Goal: Check status: Check status

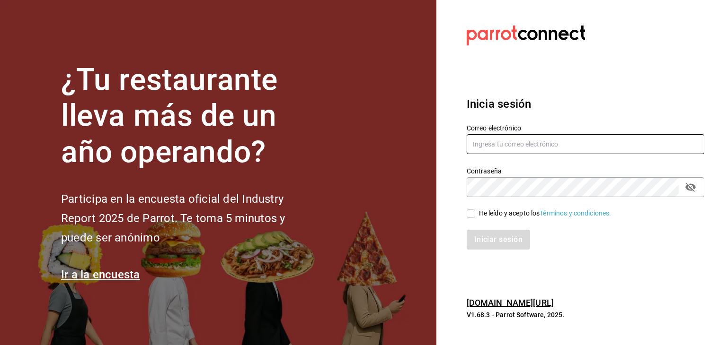
type input "[EMAIL_ADDRESS][DOMAIN_NAME]"
click at [471, 215] on input "He leído y acepto los Términos y condiciones." at bounding box center [470, 214] width 9 height 9
checkbox input "true"
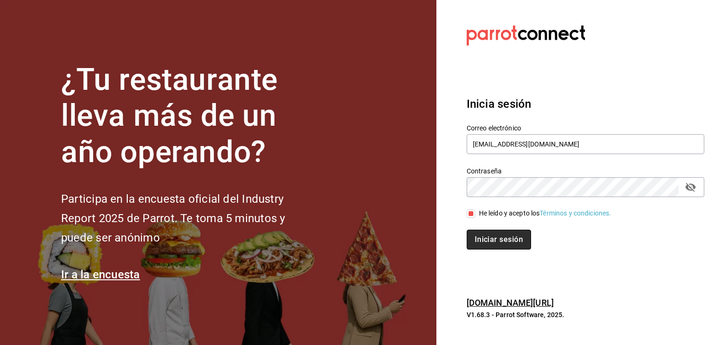
click at [498, 246] on button "Iniciar sesión" at bounding box center [498, 240] width 64 height 20
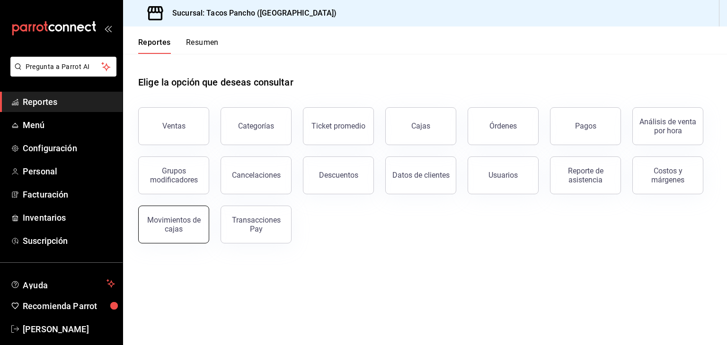
click at [188, 225] on div "Movimientos de cajas" at bounding box center [173, 225] width 59 height 18
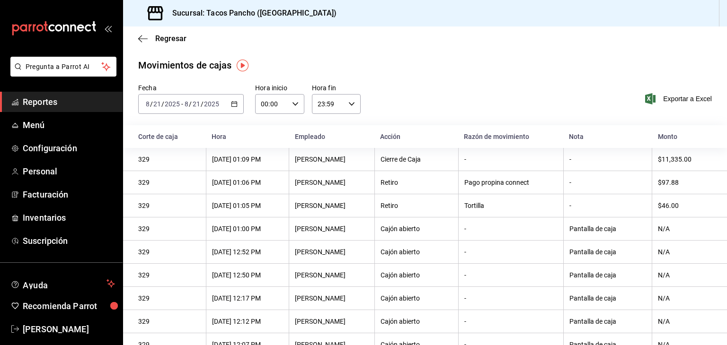
click at [161, 101] on span "/" at bounding box center [162, 104] width 3 height 8
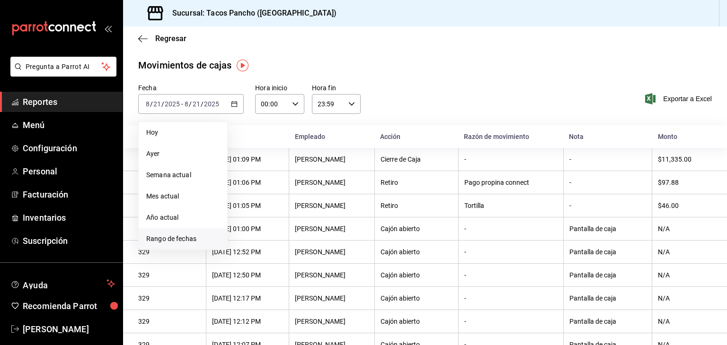
click at [185, 231] on li "Rango de fechas" at bounding box center [183, 238] width 88 height 21
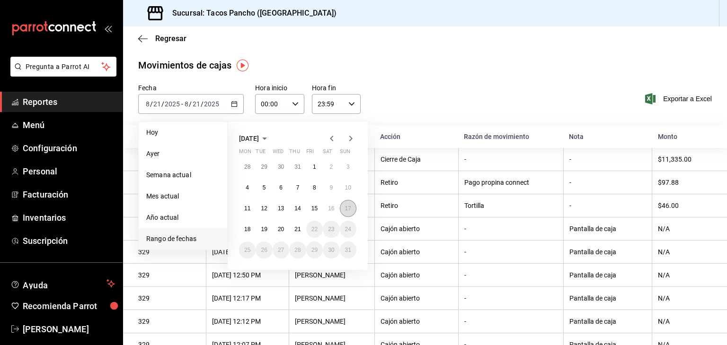
click at [352, 210] on button "17" at bounding box center [348, 208] width 17 height 17
click at [351, 209] on button "17" at bounding box center [348, 208] width 17 height 17
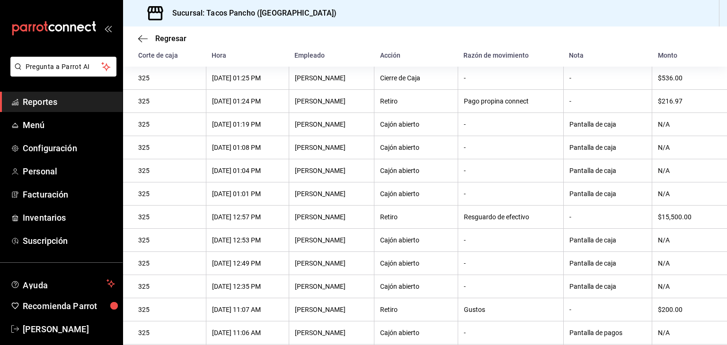
scroll to position [82, 0]
click at [144, 39] on icon "button" at bounding box center [142, 39] width 9 height 9
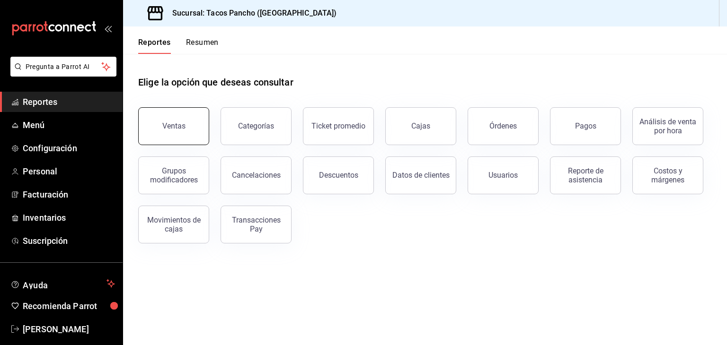
click at [190, 130] on button "Ventas" at bounding box center [173, 126] width 71 height 38
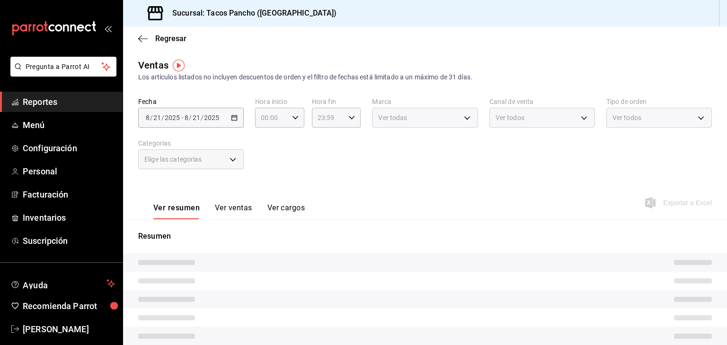
click at [202, 105] on div "Fecha [DATE] [DATE] - [DATE] [DATE]" at bounding box center [190, 112] width 105 height 30
click at [144, 117] on div "[DATE] [DATE]" at bounding box center [162, 118] width 37 height 8
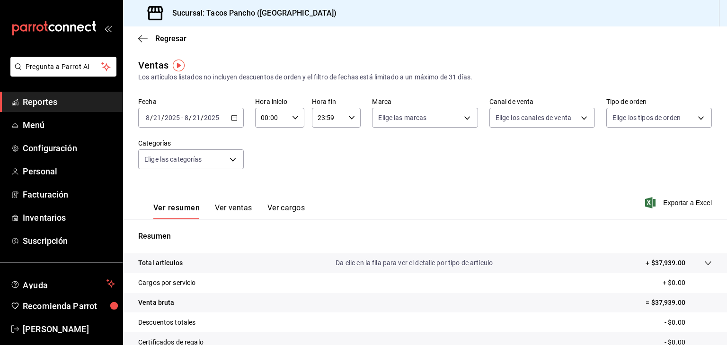
click at [231, 118] on icon "button" at bounding box center [234, 117] width 7 height 7
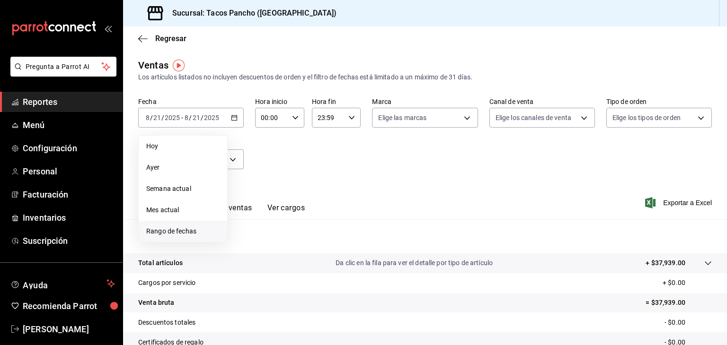
click at [188, 230] on span "Rango de fechas" at bounding box center [182, 232] width 73 height 10
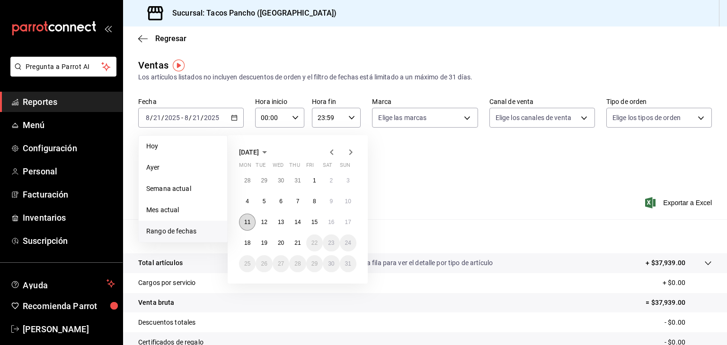
click at [248, 228] on button "11" at bounding box center [247, 222] width 17 height 17
click at [348, 223] on abbr "17" at bounding box center [348, 222] width 6 height 7
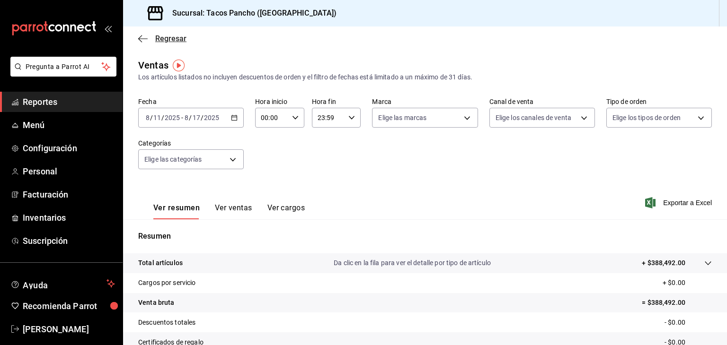
click at [159, 38] on span "Regresar" at bounding box center [170, 38] width 31 height 9
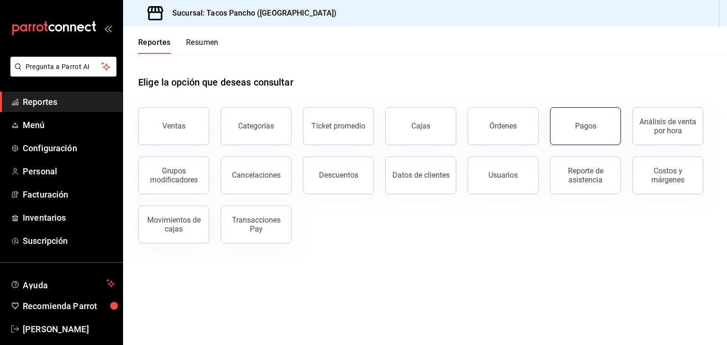
click at [581, 137] on button "Pagos" at bounding box center [585, 126] width 71 height 38
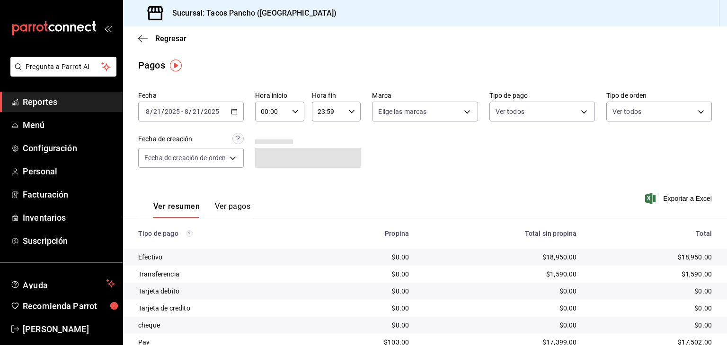
click at [235, 115] on div "[DATE] [DATE] - [DATE] [DATE]" at bounding box center [190, 112] width 105 height 20
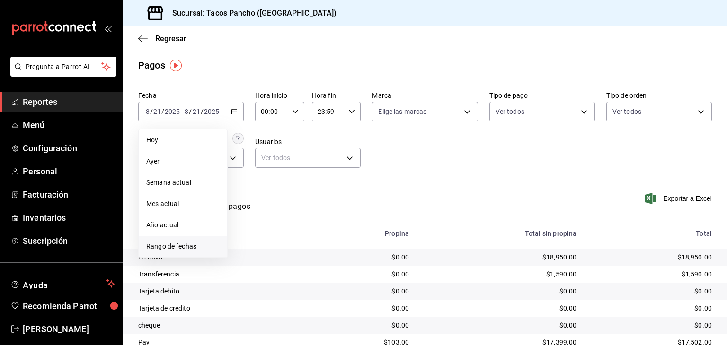
click at [199, 244] on span "Rango de fechas" at bounding box center [182, 247] width 73 height 10
click at [246, 219] on button "11" at bounding box center [247, 216] width 17 height 17
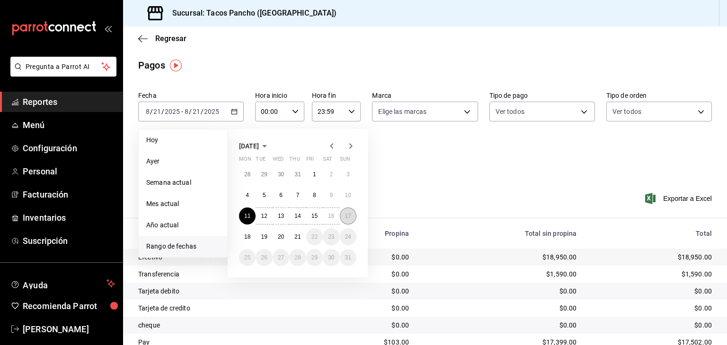
click at [349, 209] on button "17" at bounding box center [348, 216] width 17 height 17
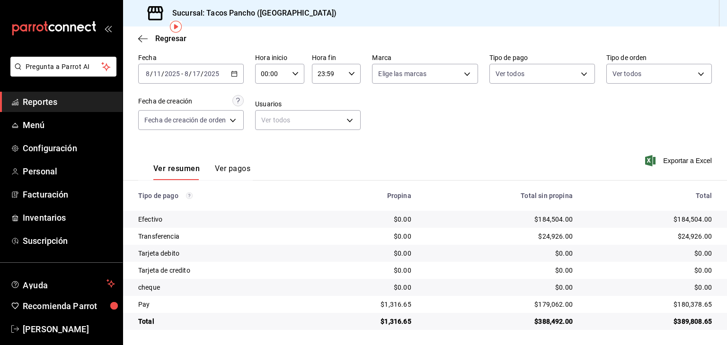
scroll to position [36, 0]
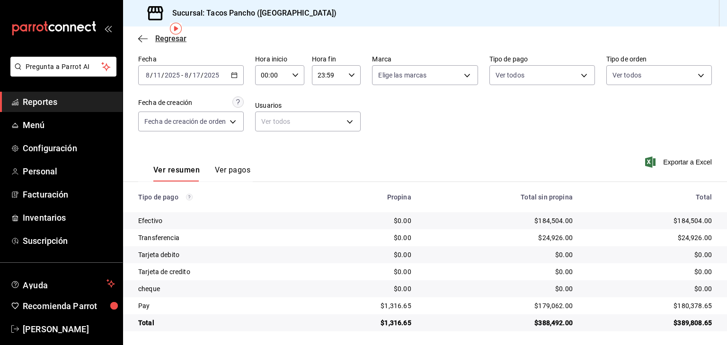
click at [157, 39] on span "Regresar" at bounding box center [170, 38] width 31 height 9
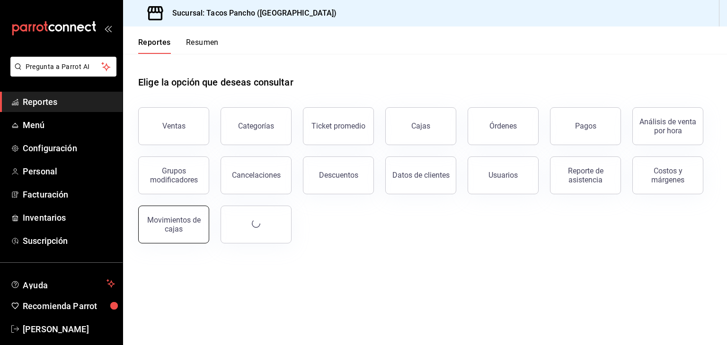
click at [176, 231] on div "Movimientos de cajas" at bounding box center [173, 225] width 59 height 18
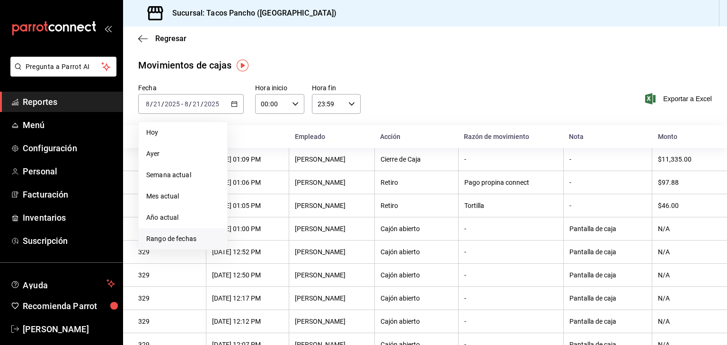
click at [173, 238] on span "Rango de fechas" at bounding box center [182, 239] width 73 height 10
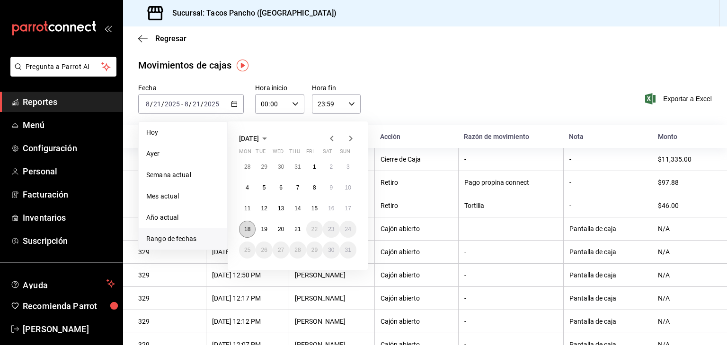
click at [253, 231] on button "18" at bounding box center [247, 229] width 17 height 17
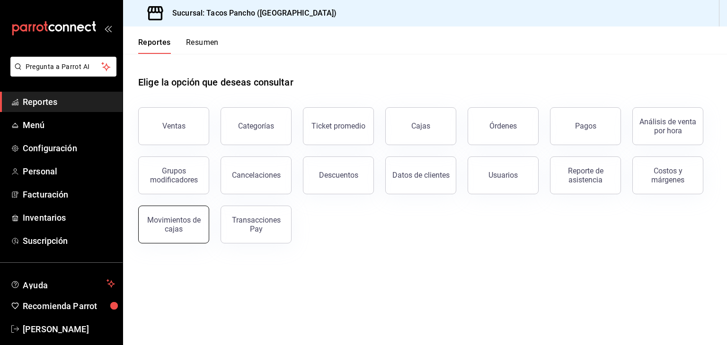
click at [172, 235] on button "Movimientos de cajas" at bounding box center [173, 225] width 71 height 38
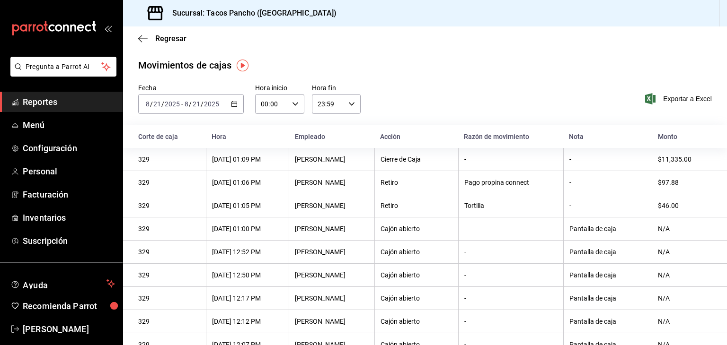
click at [171, 106] on input "2025" at bounding box center [172, 104] width 16 height 8
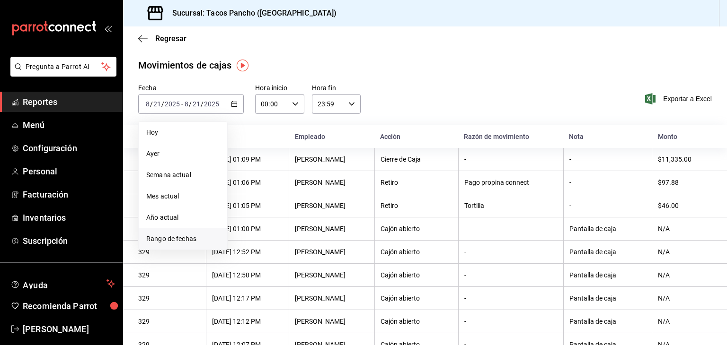
click at [174, 241] on span "Rango de fechas" at bounding box center [182, 239] width 73 height 10
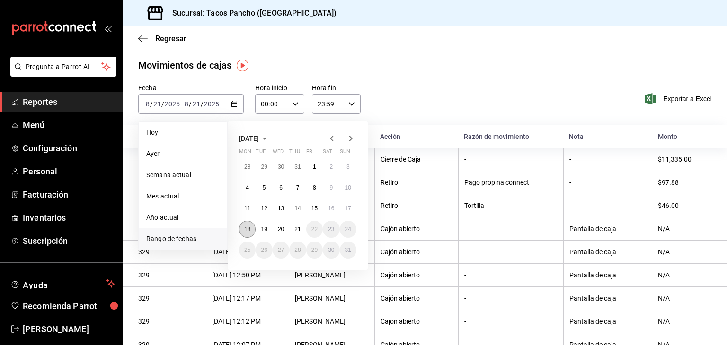
click at [242, 232] on button "18" at bounding box center [247, 229] width 17 height 17
click at [248, 225] on button "18" at bounding box center [247, 229] width 17 height 17
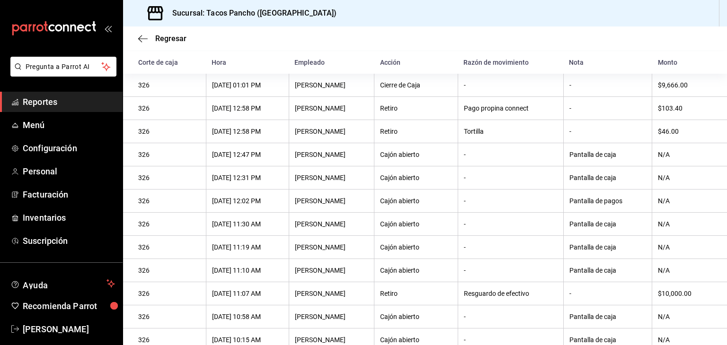
scroll to position [74, 0]
click at [162, 37] on span "Regresar" at bounding box center [170, 38] width 31 height 9
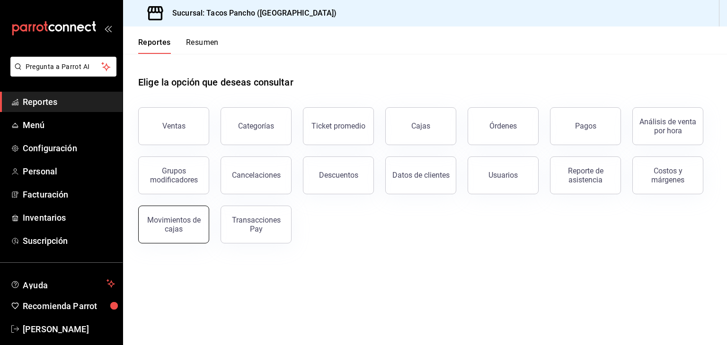
click at [165, 215] on button "Movimientos de cajas" at bounding box center [173, 225] width 71 height 38
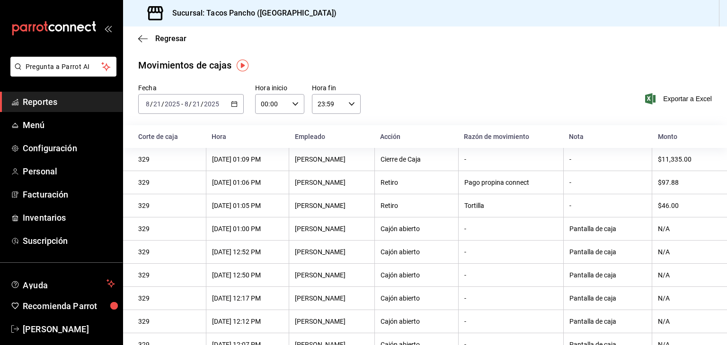
click at [203, 103] on input "2025" at bounding box center [211, 104] width 16 height 8
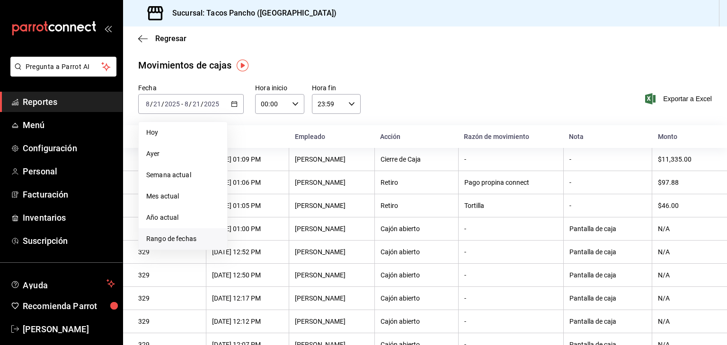
click at [182, 232] on li "Rango de fechas" at bounding box center [183, 238] width 88 height 21
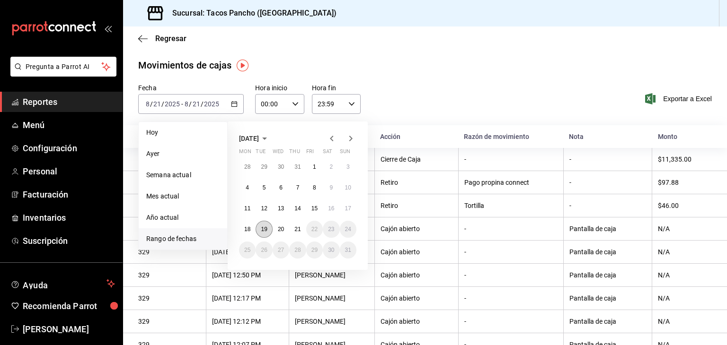
click at [265, 229] on abbr "19" at bounding box center [264, 229] width 6 height 7
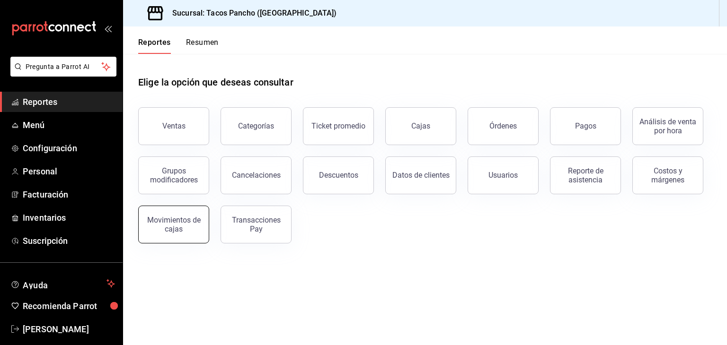
click at [160, 230] on div "Movimientos de cajas" at bounding box center [173, 225] width 59 height 18
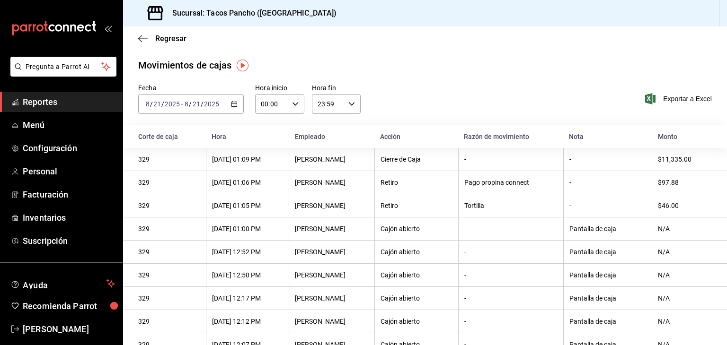
click at [166, 97] on div "[DATE] [DATE] - [DATE] [DATE]" at bounding box center [190, 104] width 105 height 20
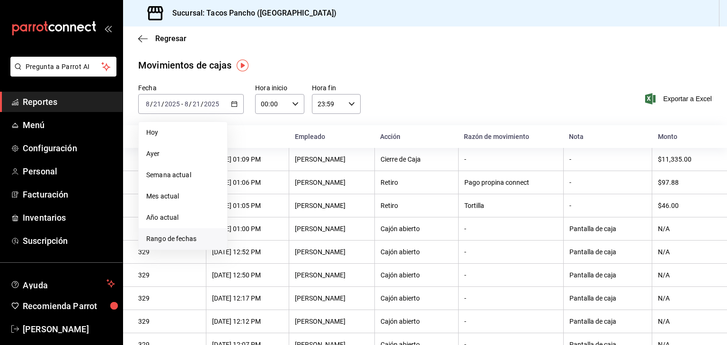
click at [166, 246] on li "Rango de fechas" at bounding box center [183, 238] width 88 height 21
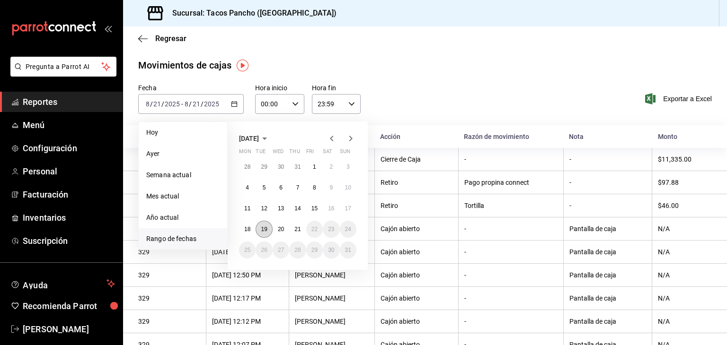
click at [264, 231] on abbr "19" at bounding box center [264, 229] width 6 height 7
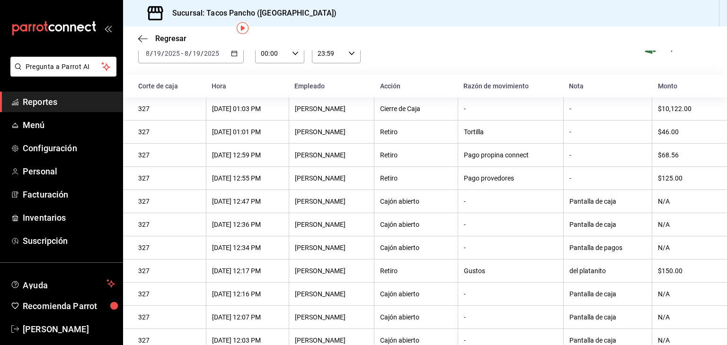
scroll to position [11, 0]
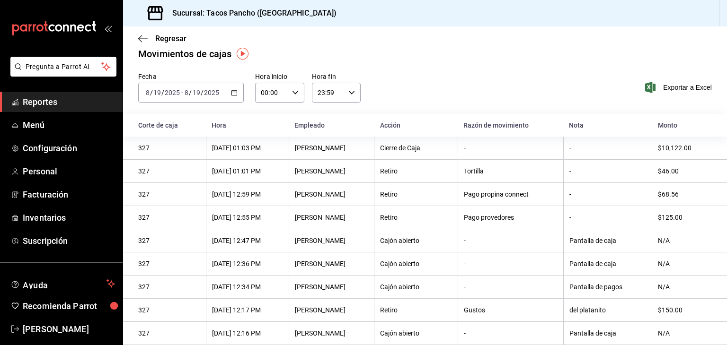
click at [195, 97] on div "[DATE] [DATE] - [DATE] [DATE]" at bounding box center [190, 93] width 105 height 20
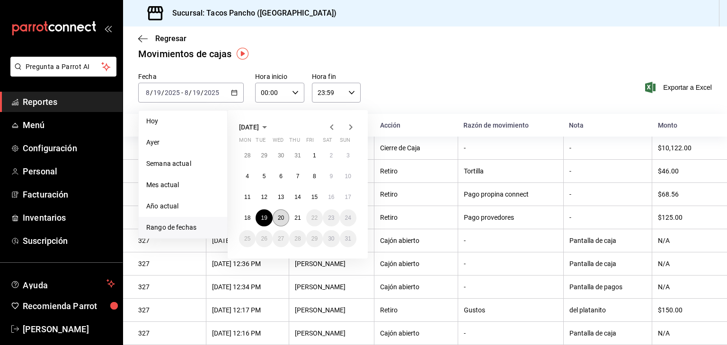
click at [281, 220] on button "20" at bounding box center [280, 218] width 17 height 17
